Goal: Find specific fact: Find specific fact

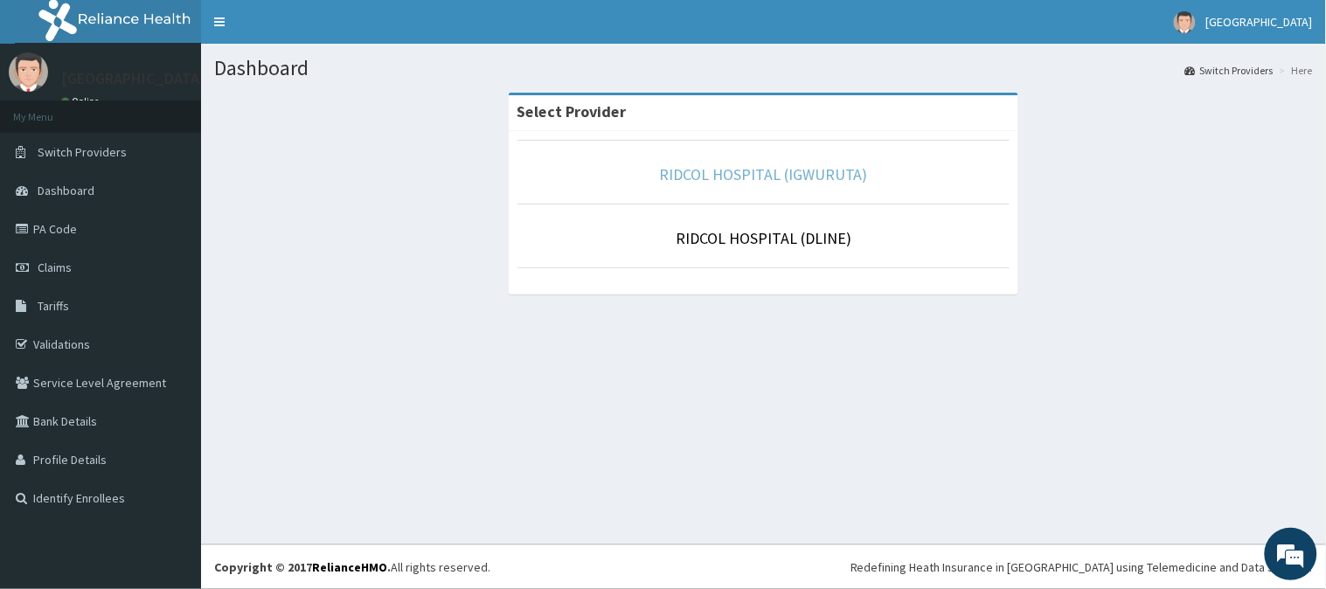
click at [772, 179] on link "RIDCOL HOSPITAL (IGWURUTA)" at bounding box center [763, 174] width 209 height 20
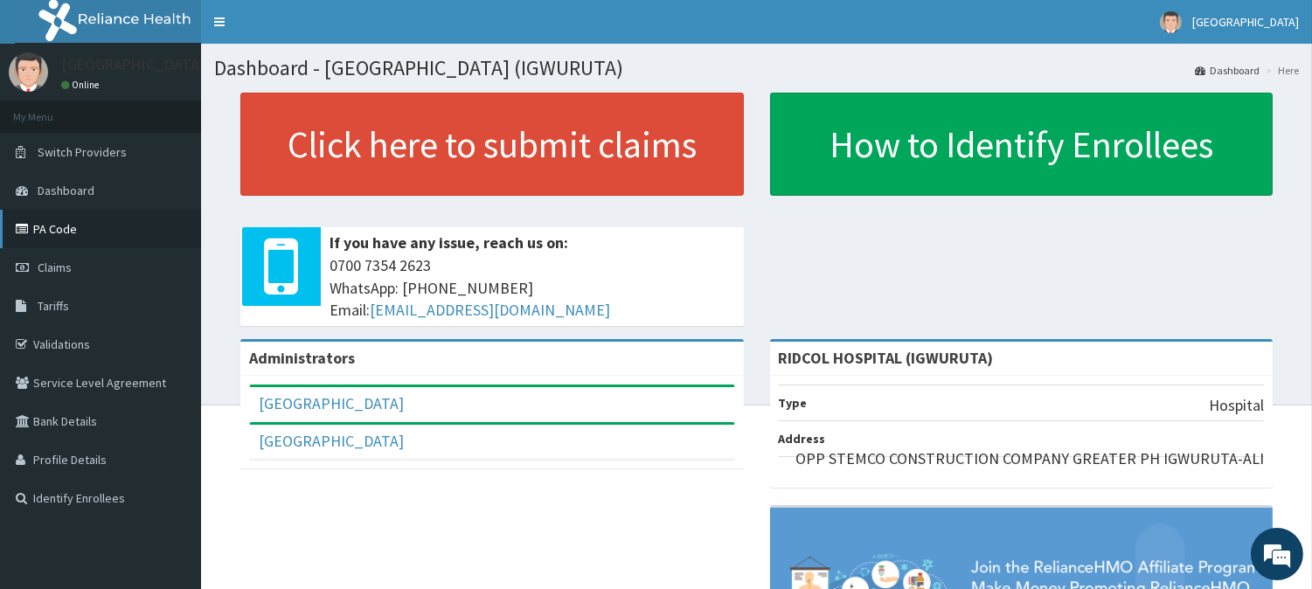
click at [47, 230] on link "PA Code" at bounding box center [100, 229] width 201 height 38
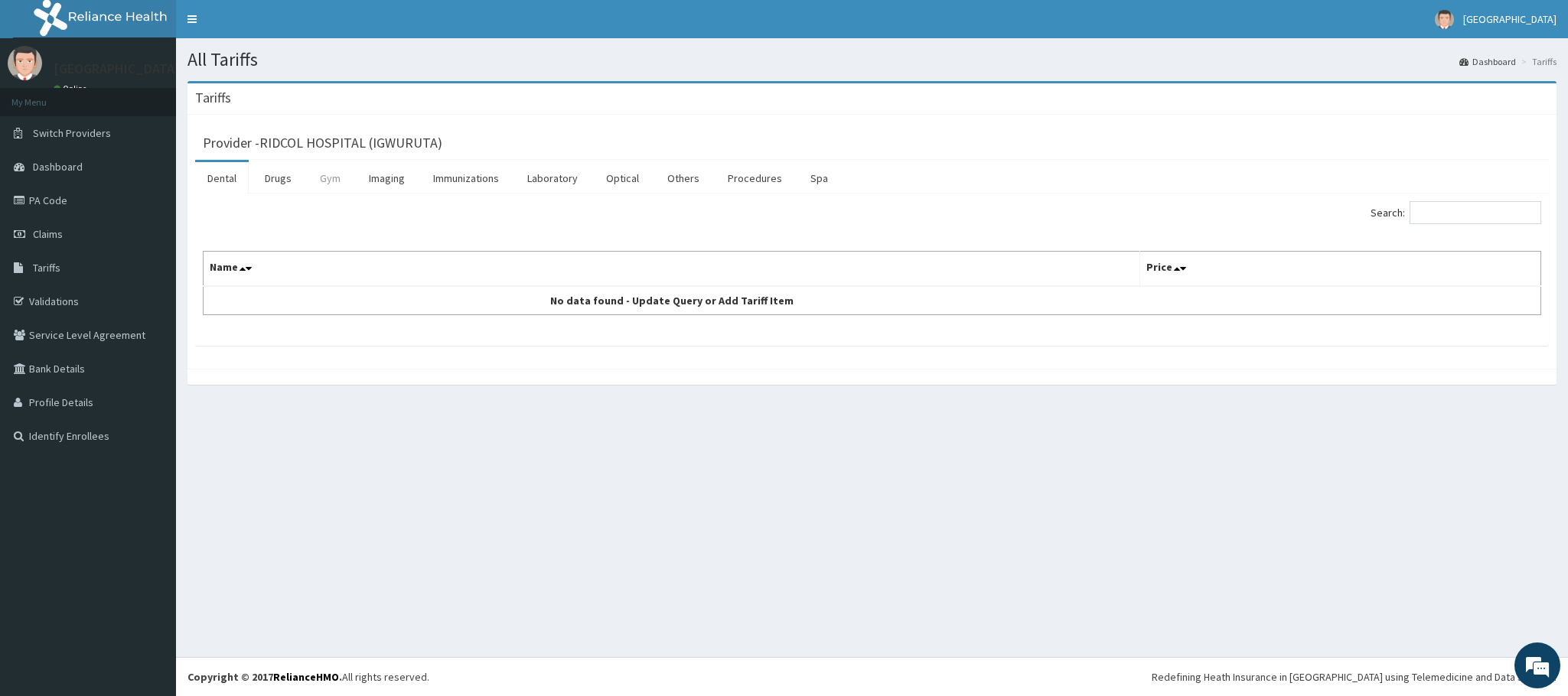
click at [307, 182] on link "Gym" at bounding box center [330, 178] width 46 height 32
click at [288, 185] on link "Drugs" at bounding box center [278, 178] width 52 height 32
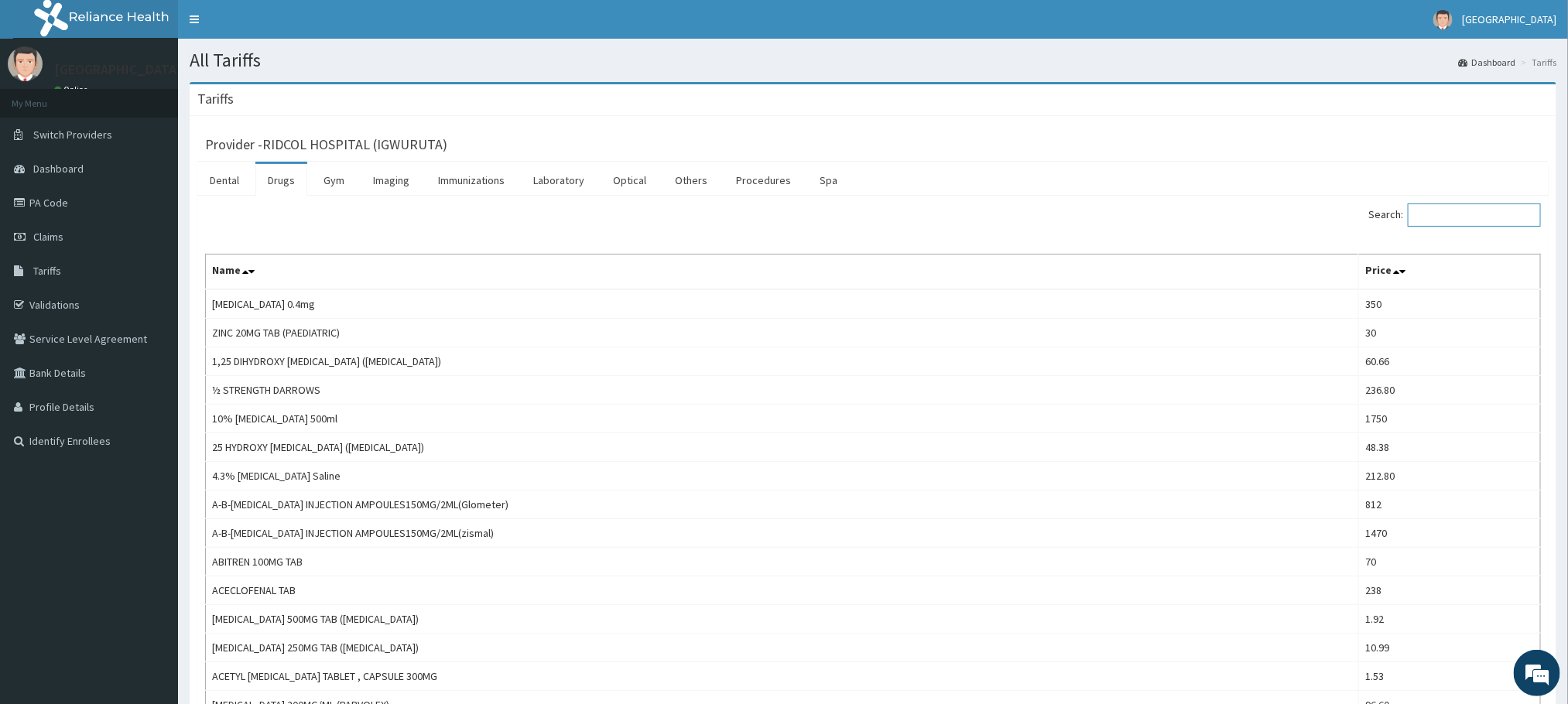
click at [1174, 219] on input "Search:" at bounding box center [1474, 215] width 133 height 23
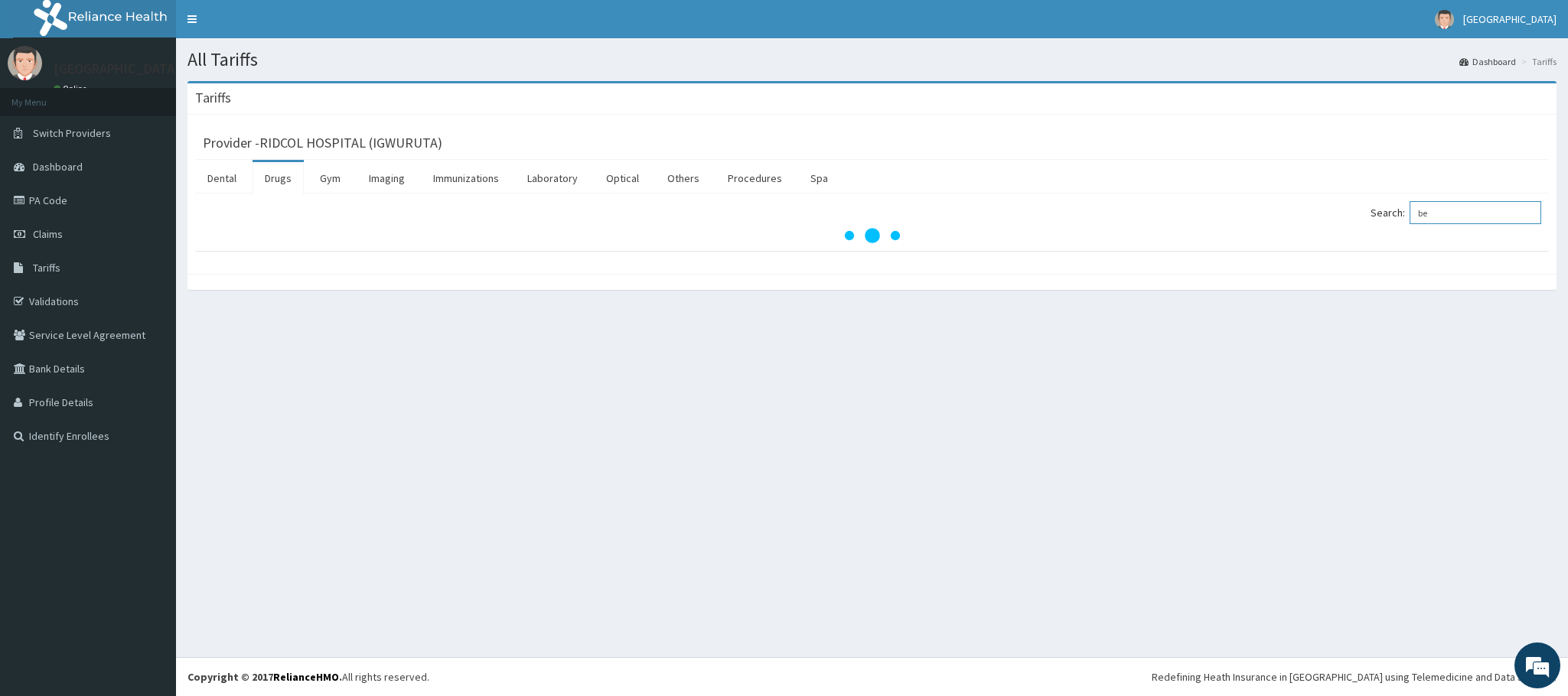
type input "b"
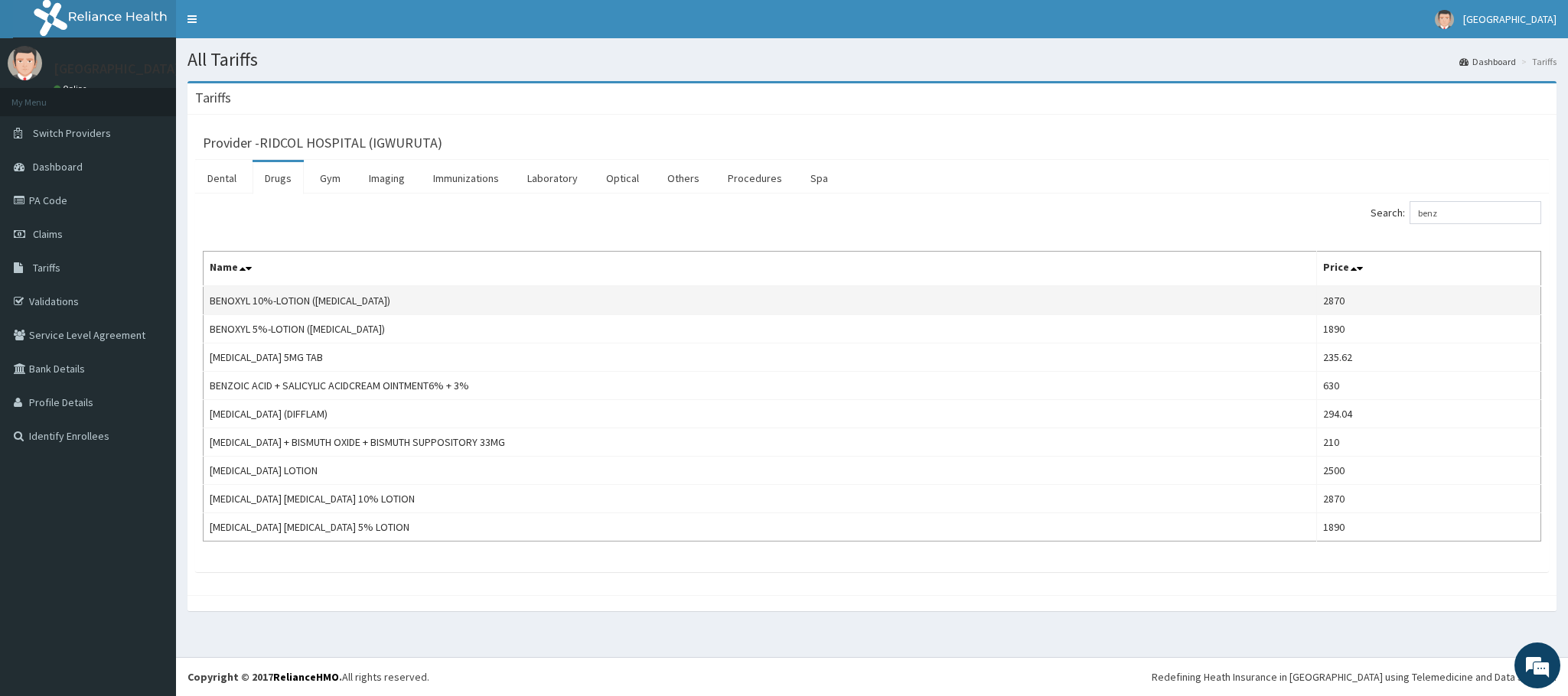
drag, startPoint x: 205, startPoint y: 306, endPoint x: 487, endPoint y: 303, distance: 282.0
click at [487, 303] on td "BENOXYL 10%-LOTION (BENZOYL PEROXIDE)" at bounding box center [759, 300] width 1113 height 29
copy td "BENOXYL 10%-LOTION (BENZOYL PEROXIDE)"
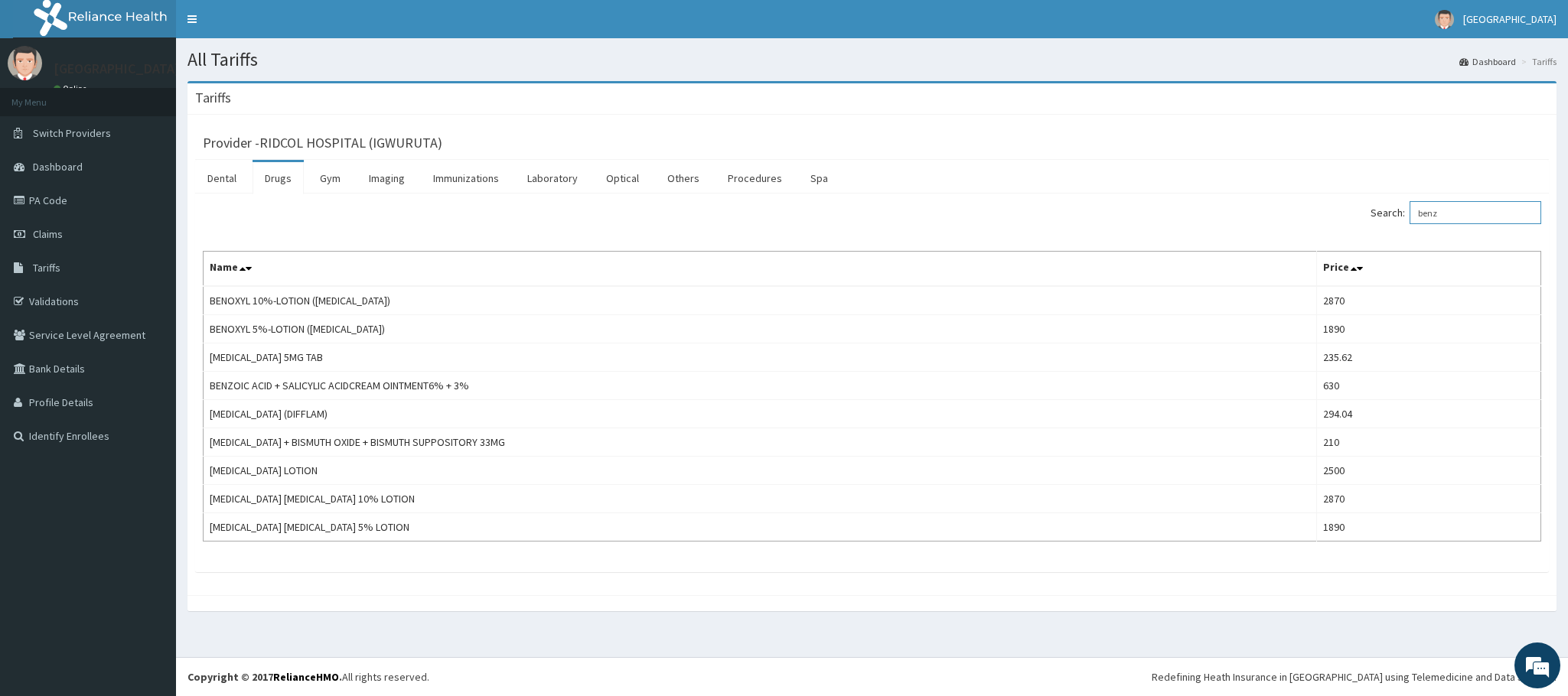
drag, startPoint x: 1456, startPoint y: 211, endPoint x: 1188, endPoint y: 252, distance: 271.1
click at [1161, 252] on div "Search: benz Name Price BENOXYL 10%-LOTION (BENZOYL PEROXIDE) 2870 BENOXYL 5%-L…" at bounding box center [872, 371] width 1338 height 341
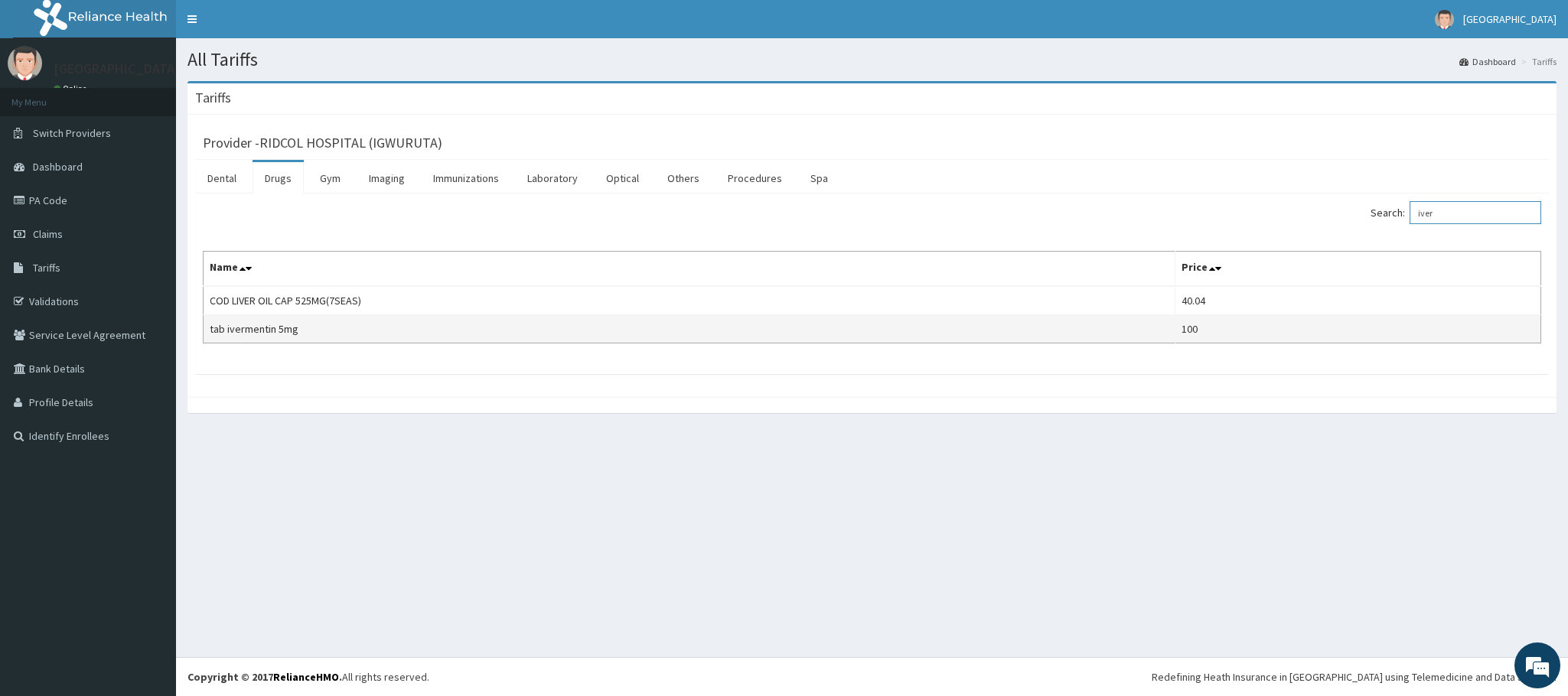
type input "iver"
drag, startPoint x: 318, startPoint y: 327, endPoint x: 209, endPoint y: 330, distance: 109.0
click at [209, 330] on td "tab ivermentin 5mg" at bounding box center [689, 329] width 972 height 28
copy td "tab ivermentin 5mg"
